Goal: Book appointment/travel/reservation

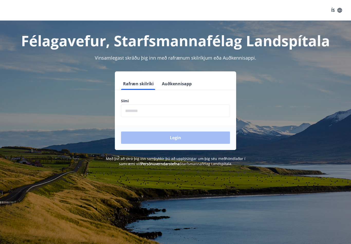
click at [187, 115] on input "phone" at bounding box center [175, 111] width 109 height 13
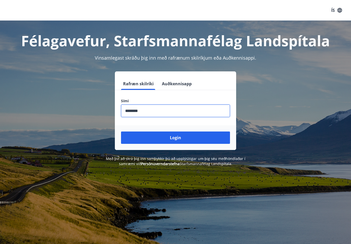
type input "********"
click at [145, 141] on button "Login" at bounding box center [175, 138] width 109 height 12
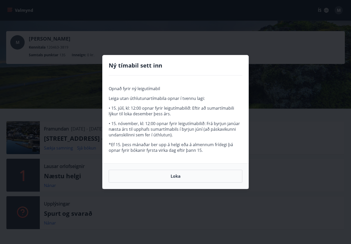
click at [160, 177] on button "Loka" at bounding box center [176, 176] width 134 height 13
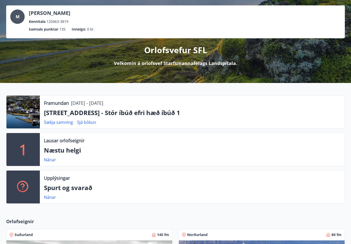
scroll to position [53, 0]
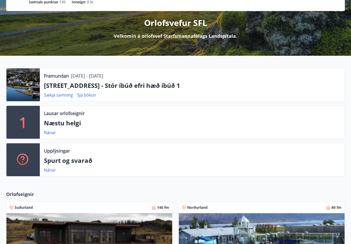
click at [46, 133] on link "Nánar" at bounding box center [50, 133] width 12 height 6
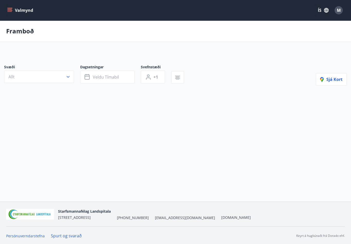
type input "*"
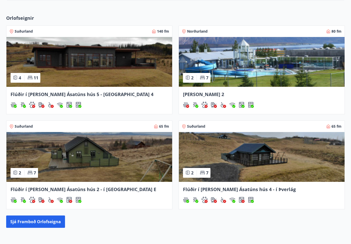
scroll to position [173, 0]
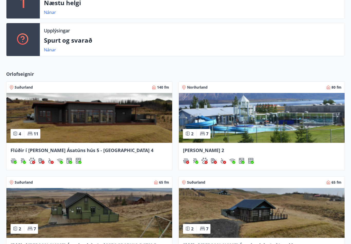
click at [33, 150] on span "Flúðir í landi Ásatúns hús 5 - Móadalur 4" at bounding box center [82, 150] width 143 height 6
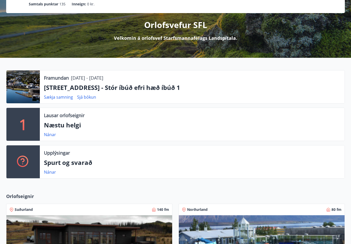
scroll to position [50, 0]
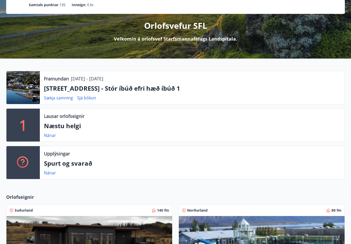
click at [56, 83] on div "Framundan 21.11.2025 - 24.11.2025 Hrafnagilsstræti 23 - Stór íbúð efri hæð íbúð…" at bounding box center [192, 88] width 305 height 33
click at [52, 100] on link "Sækja samning" at bounding box center [58, 98] width 29 height 6
click at [86, 97] on link "Sjá bókun" at bounding box center [86, 98] width 19 height 6
